Goal: Task Accomplishment & Management: Use online tool/utility

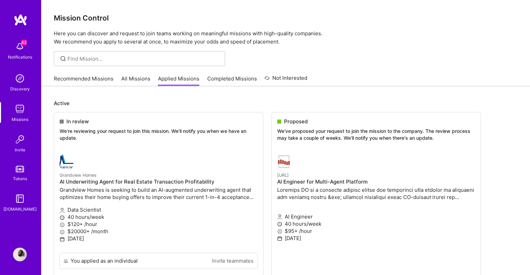
click at [26, 23] on img at bounding box center [21, 20] width 14 height 12
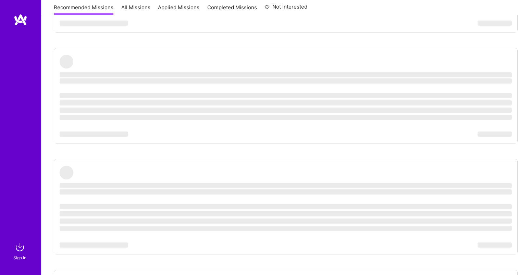
scroll to position [283, 0]
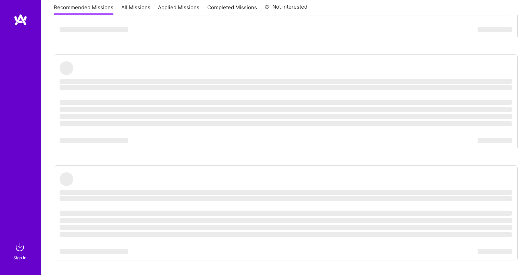
click at [21, 249] on img at bounding box center [20, 248] width 14 height 14
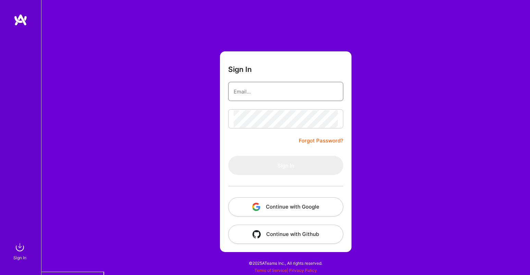
type input "[EMAIL_ADDRESS][DOMAIN_NAME]"
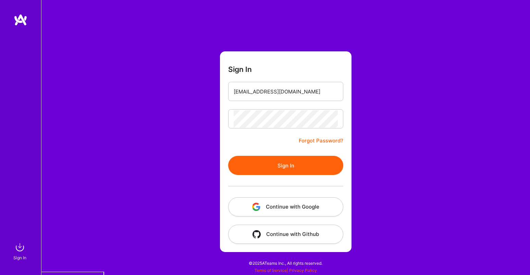
click at [278, 204] on button "Continue with Google" at bounding box center [285, 206] width 115 height 19
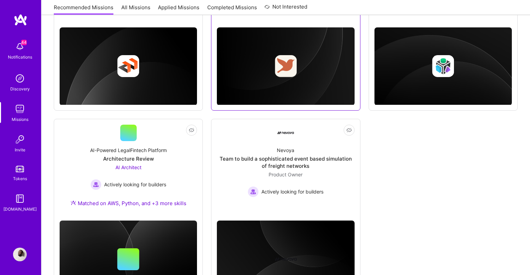
scroll to position [419, 0]
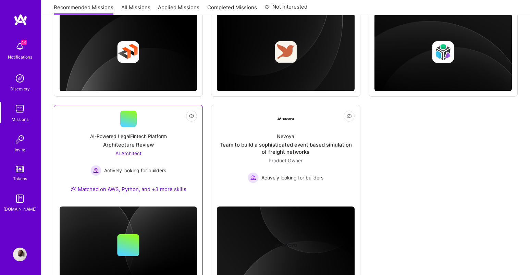
click at [142, 158] on div "AI Architect Actively looking for builders" at bounding box center [129, 163] width 76 height 26
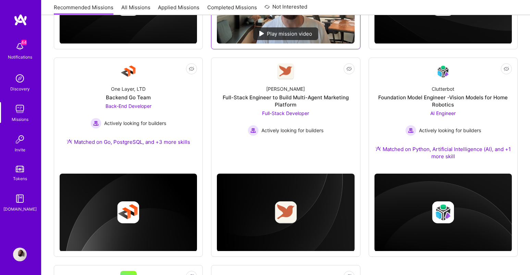
scroll to position [201, 0]
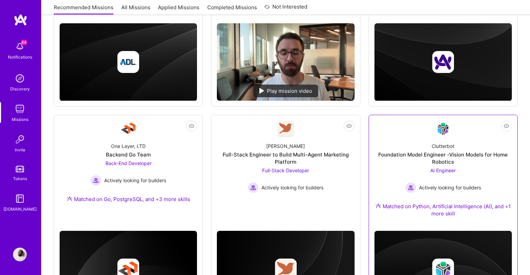
click at [478, 172] on div "AI Engineer Actively looking for builders" at bounding box center [444, 180] width 76 height 26
